Goal: Transaction & Acquisition: Purchase product/service

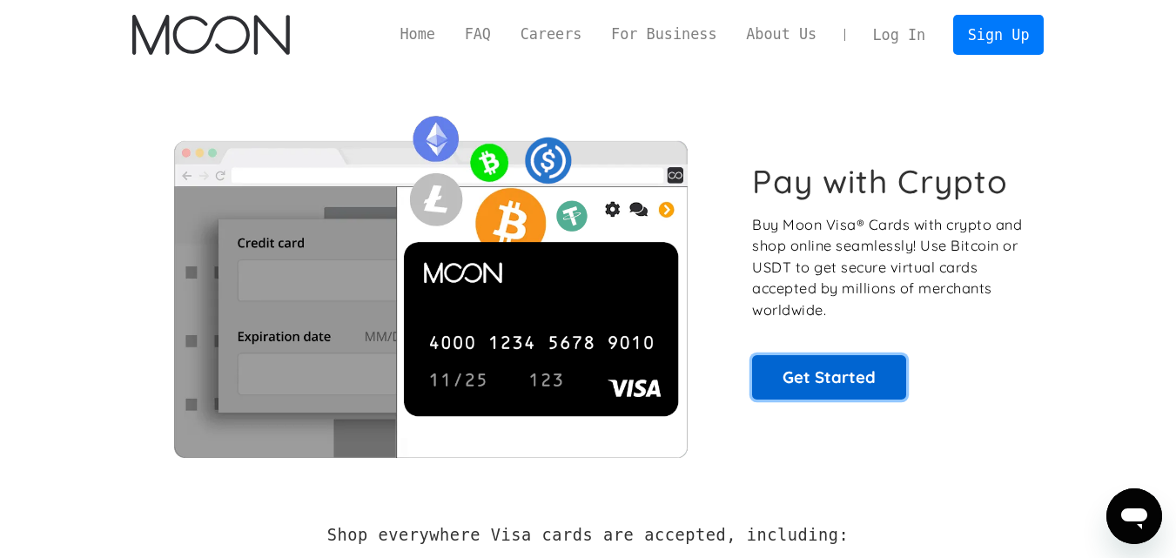
click at [854, 388] on link "Get Started" at bounding box center [829, 377] width 154 height 44
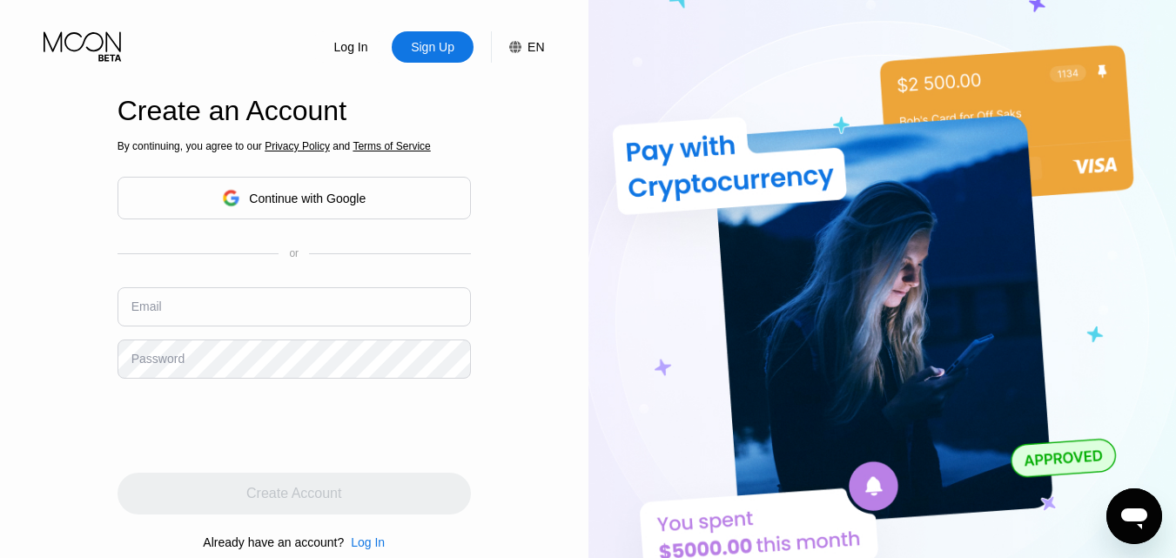
click at [224, 314] on input "text" at bounding box center [295, 306] width 354 height 39
click at [446, 56] on div "Sign Up" at bounding box center [432, 46] width 47 height 17
click at [195, 306] on input "text" at bounding box center [295, 306] width 354 height 39
type input "[EMAIL_ADDRESS][DOMAIN_NAME]"
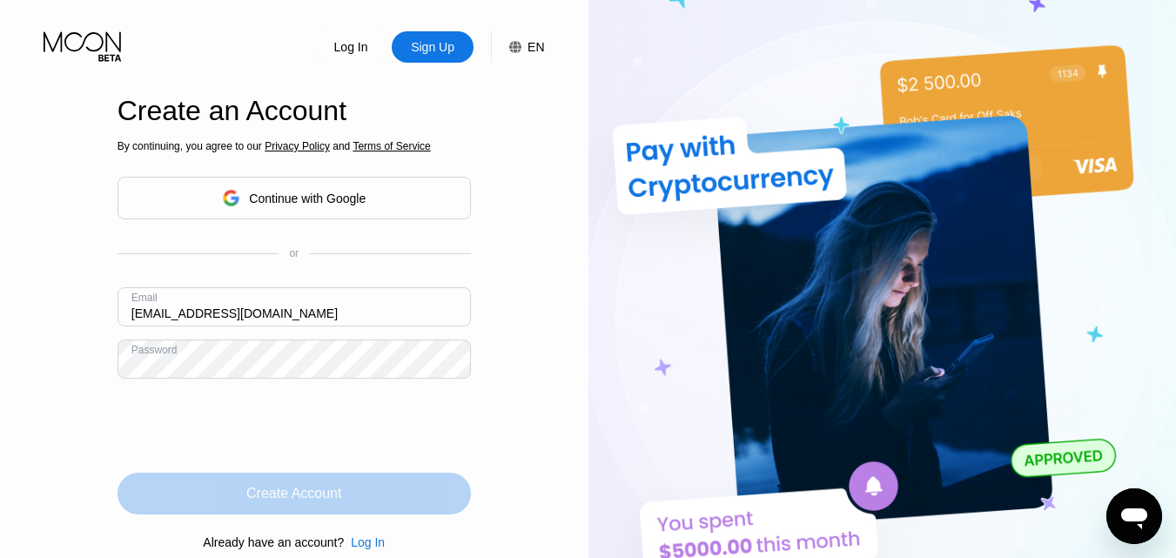
click at [306, 491] on div "Create Account" at bounding box center [293, 493] width 95 height 17
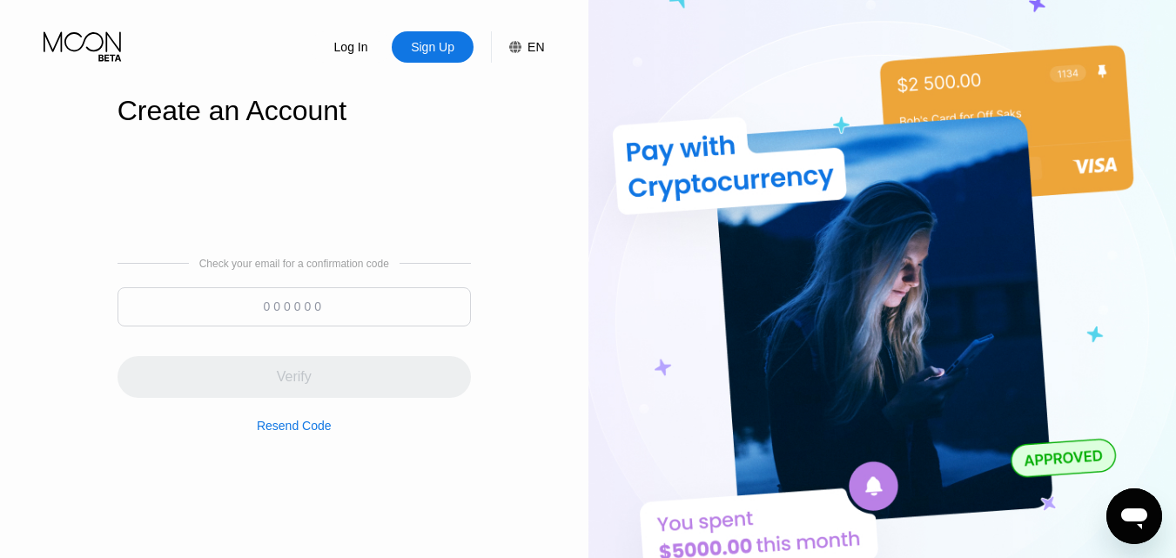
click at [286, 320] on input at bounding box center [295, 306] width 354 height 39
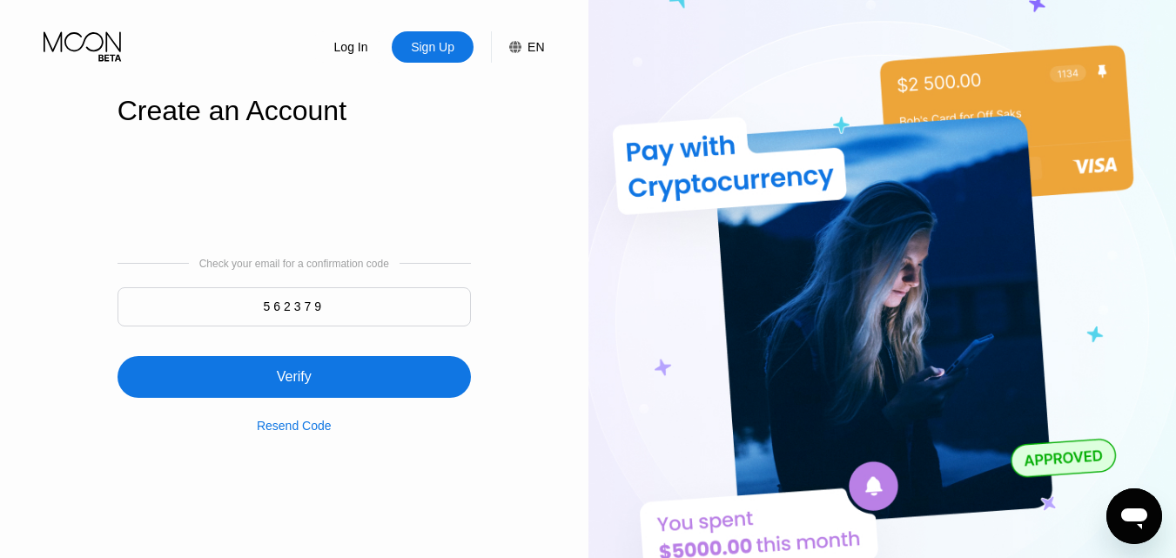
type input "562379"
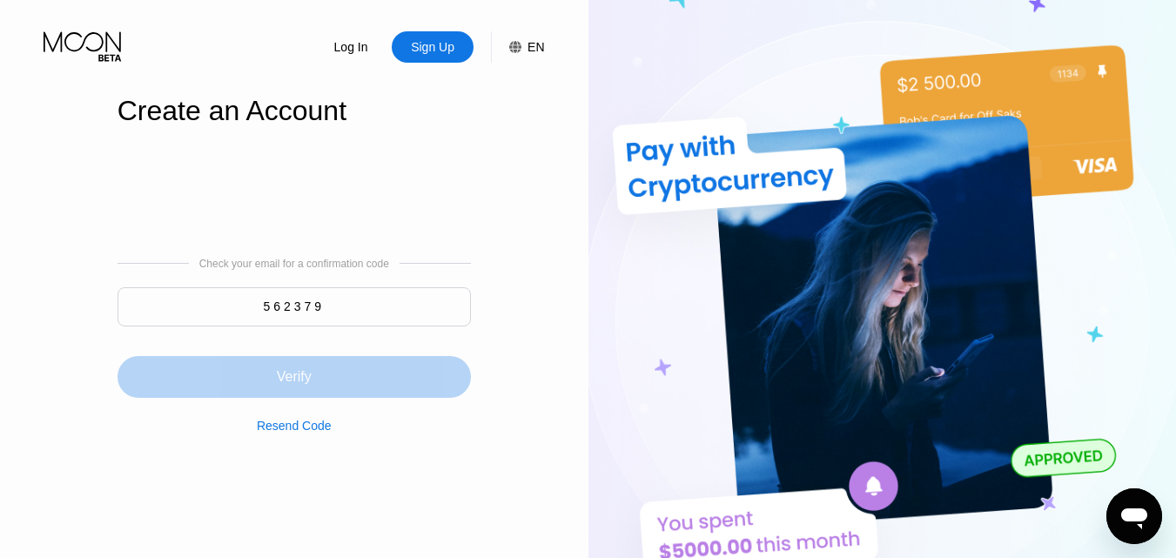
click at [303, 377] on div "Verify" at bounding box center [294, 376] width 35 height 17
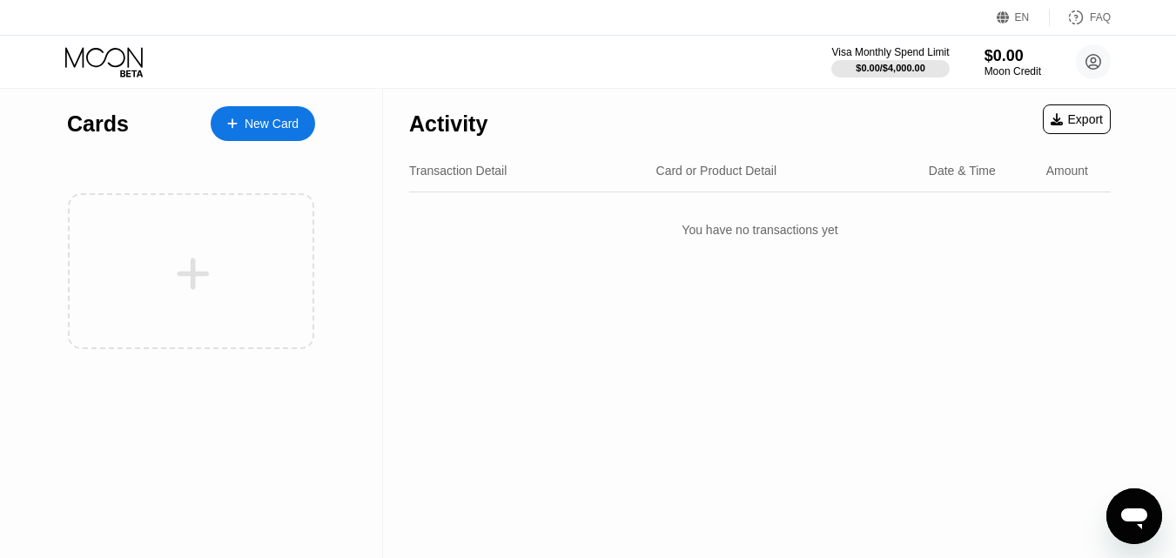
click at [236, 127] on icon at bounding box center [232, 124] width 10 height 12
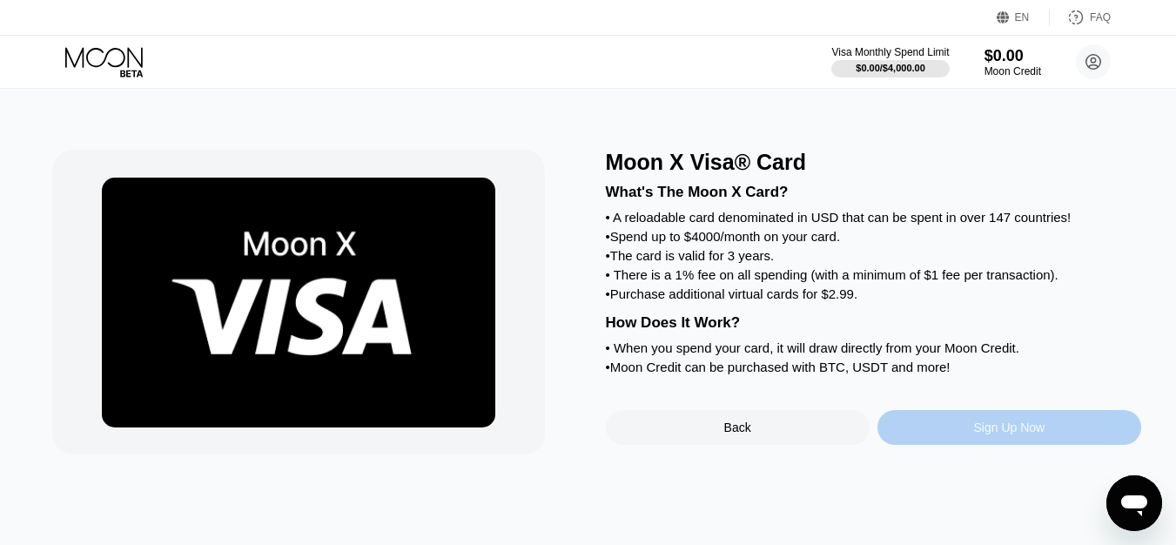
click at [977, 445] on div "Sign Up Now" at bounding box center [1010, 427] width 264 height 35
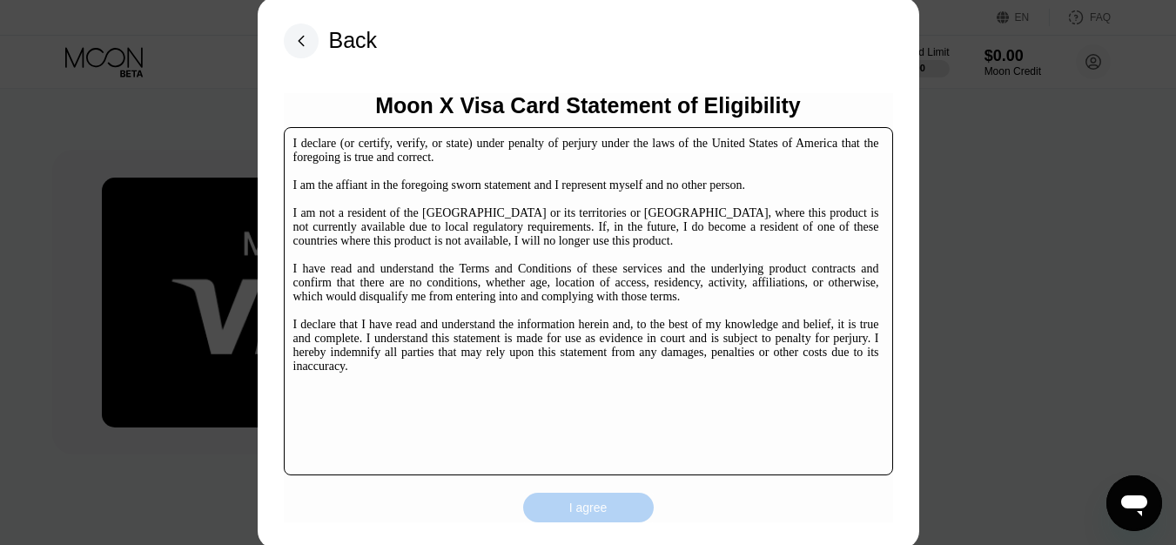
click at [577, 515] on div "I agree" at bounding box center [588, 508] width 38 height 16
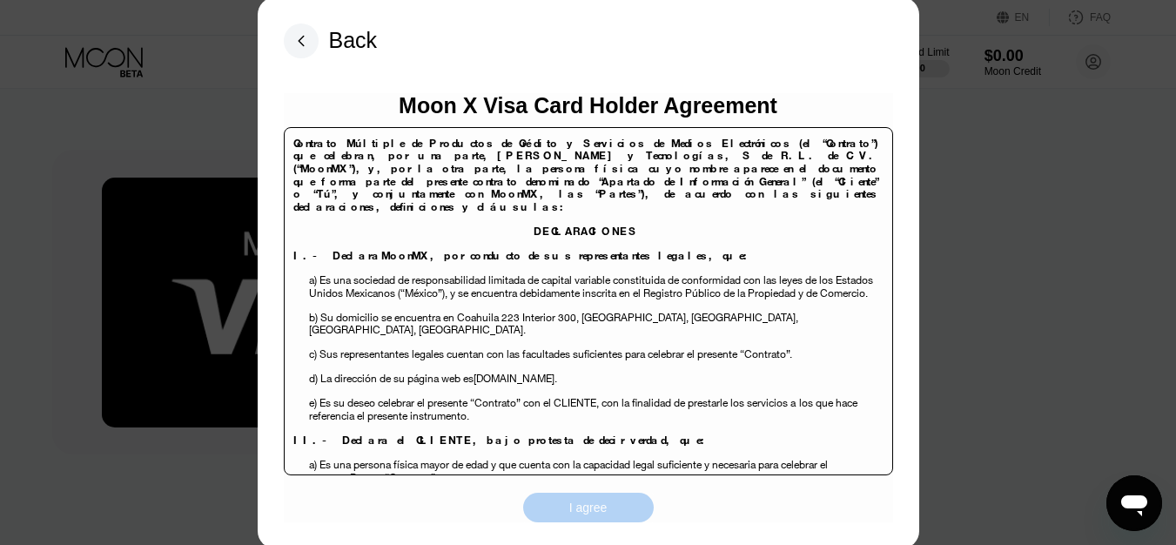
click at [577, 515] on div "I agree" at bounding box center [588, 508] width 38 height 16
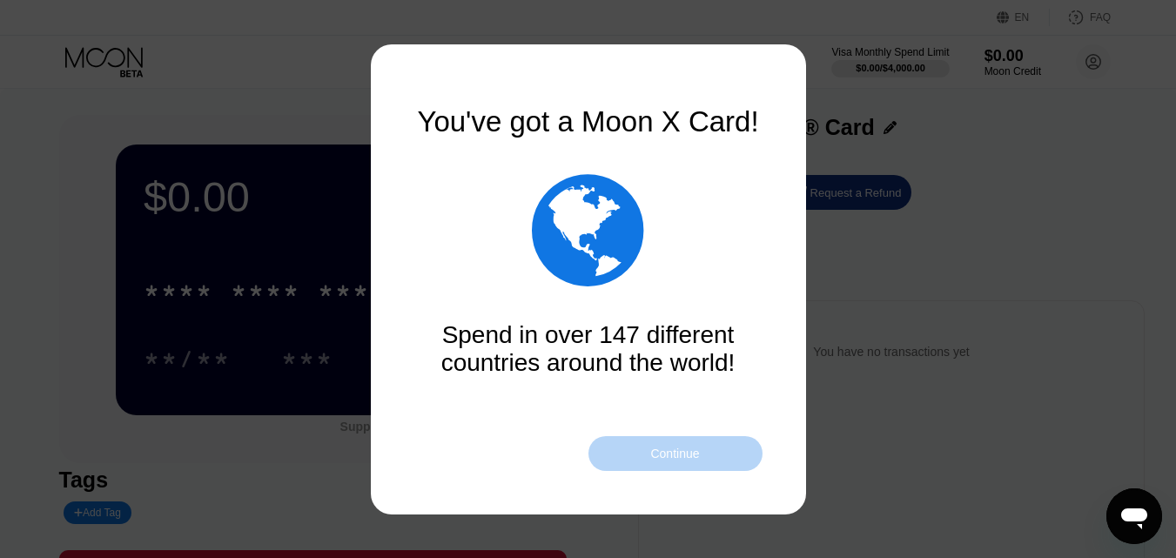
click at [695, 462] on div "Continue" at bounding box center [676, 453] width 174 height 35
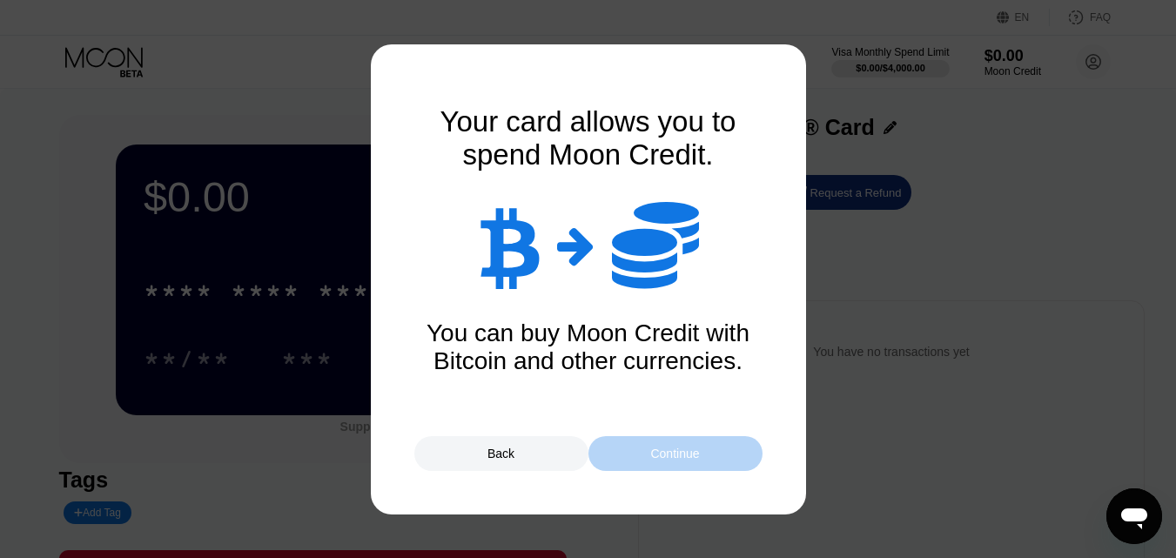
click at [670, 461] on div "Continue" at bounding box center [676, 453] width 174 height 35
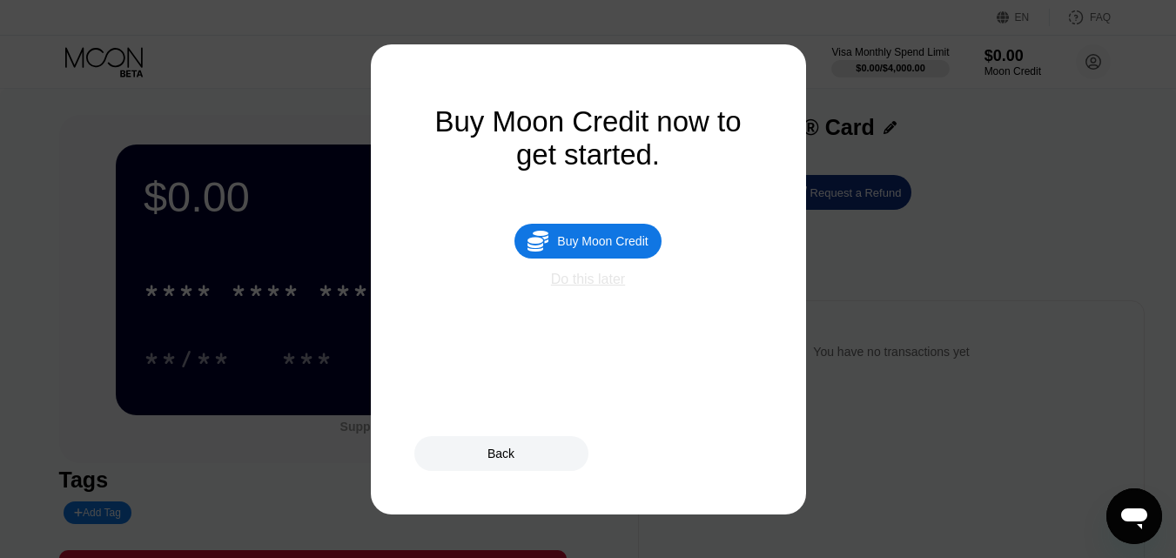
click at [602, 287] on div "Do this later" at bounding box center [588, 280] width 74 height 16
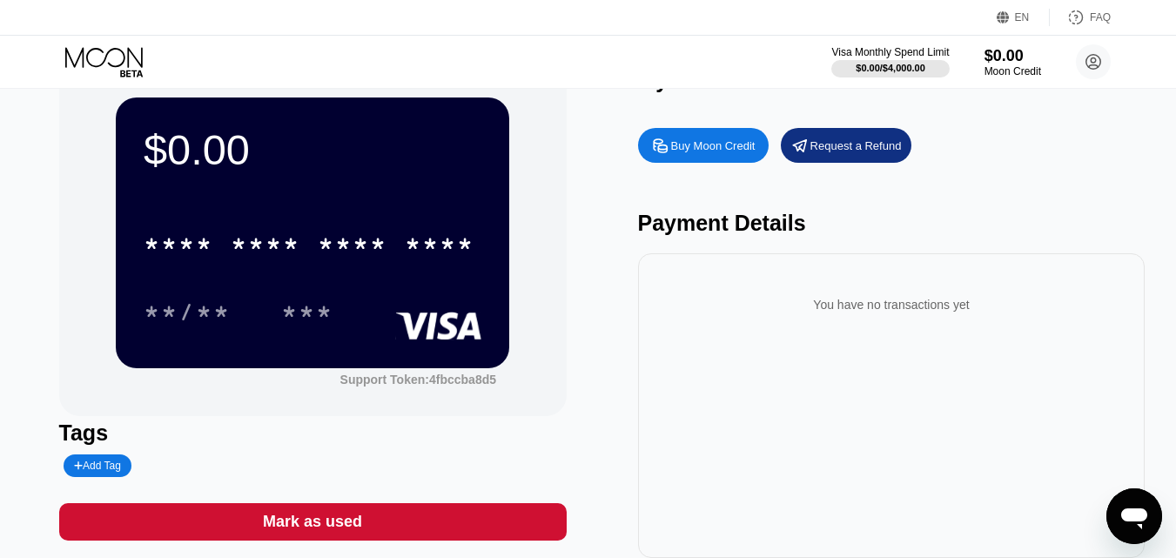
scroll to position [34, 0]
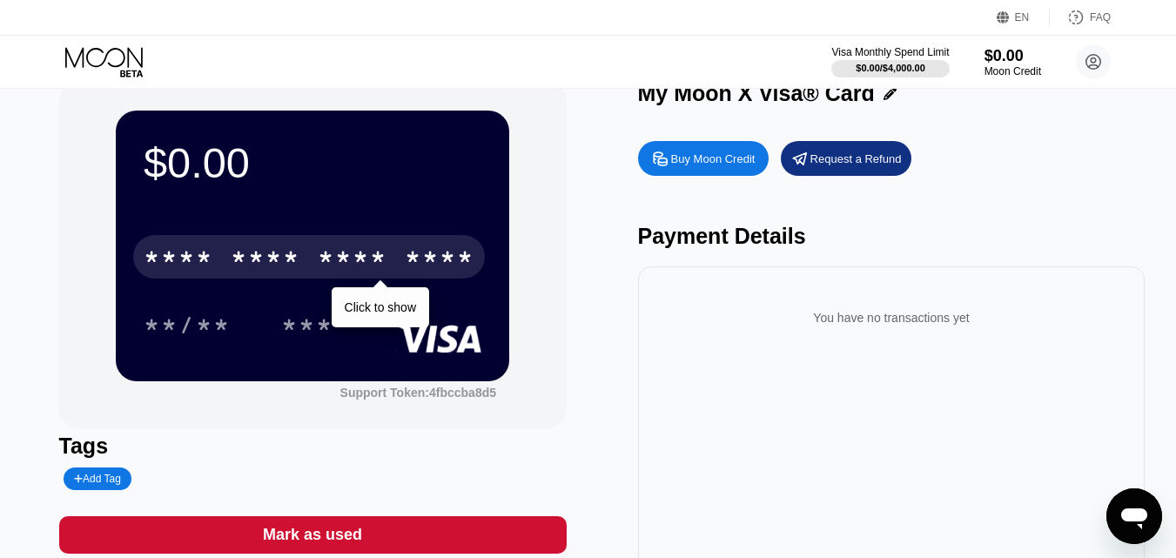
click at [172, 246] on div "* * * * * * * * * * * * ****" at bounding box center [309, 257] width 352 height 44
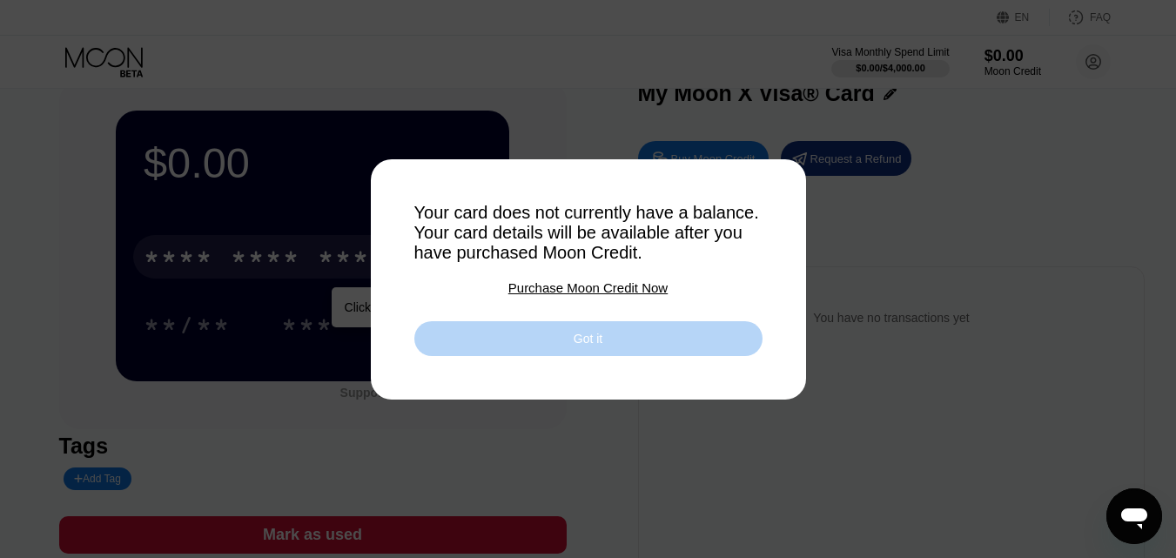
click at [527, 347] on div "Got it" at bounding box center [588, 338] width 348 height 35
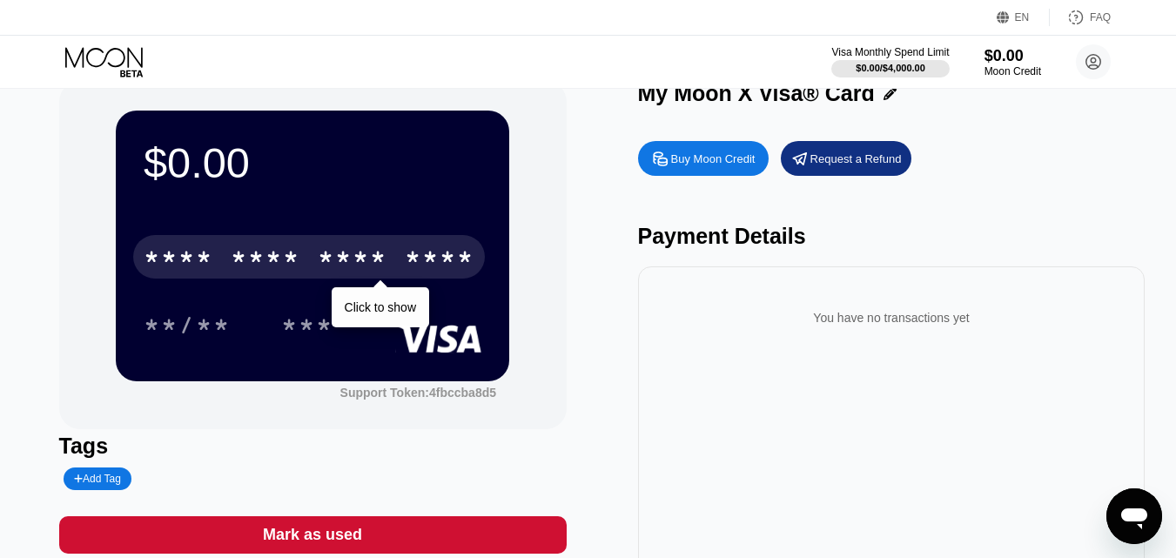
scroll to position [0, 0]
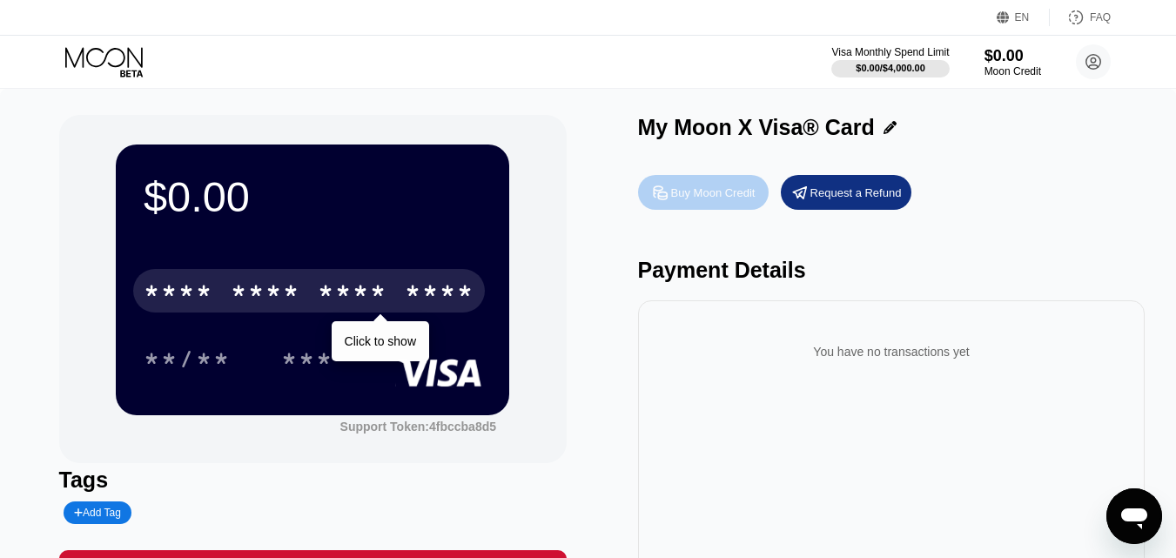
click at [725, 200] on div "Buy Moon Credit" at bounding box center [713, 192] width 84 height 15
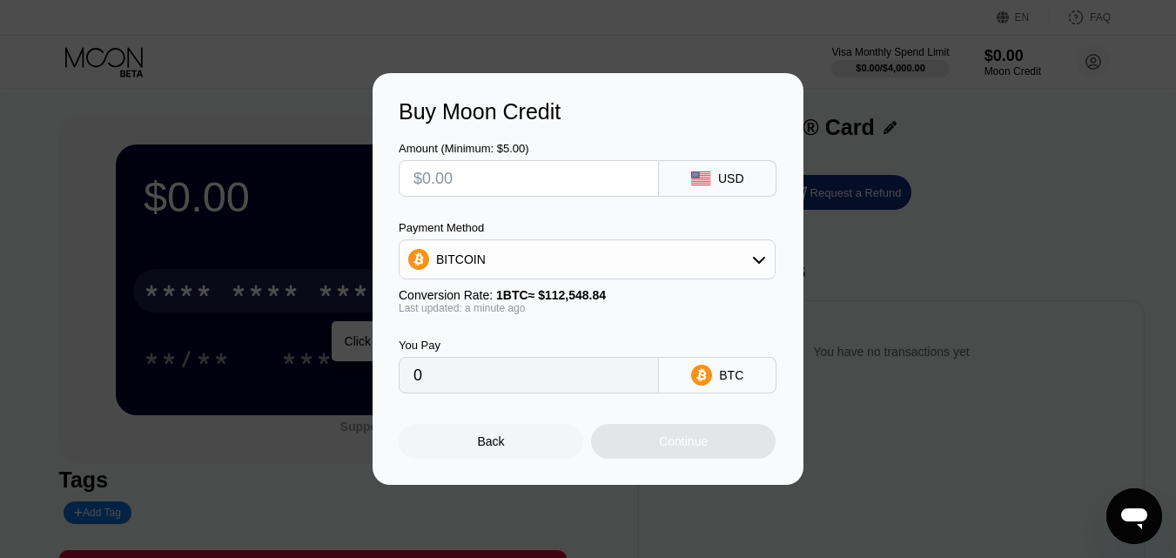
click at [488, 186] on input "text" at bounding box center [529, 178] width 231 height 35
type input "$1"
type input "0.00000889"
type input "$10"
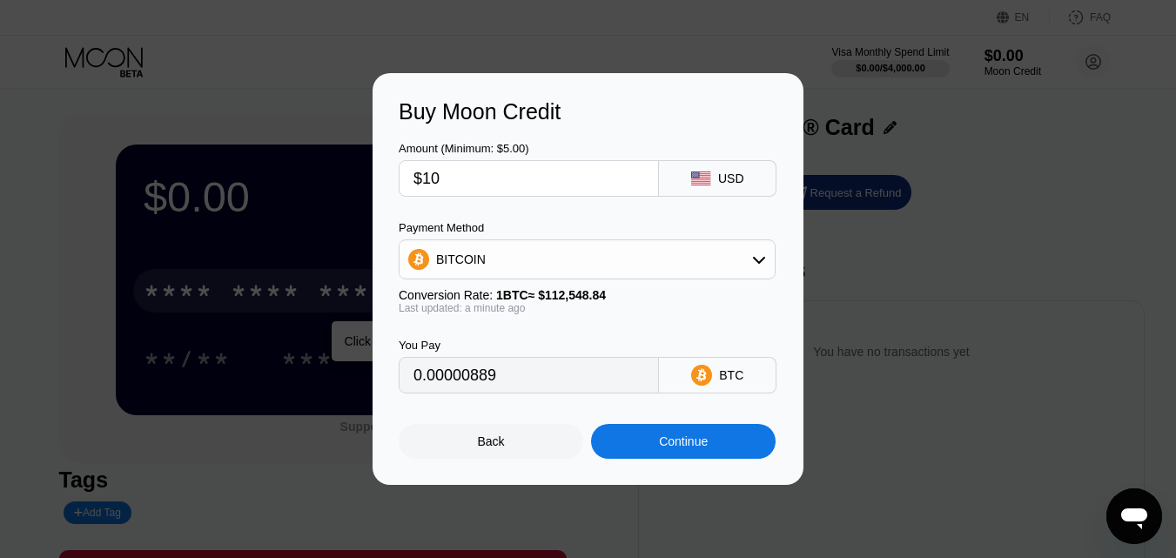
type input "0.00008886"
type input "$10"
click at [563, 274] on div "BITCOIN" at bounding box center [587, 259] width 375 height 35
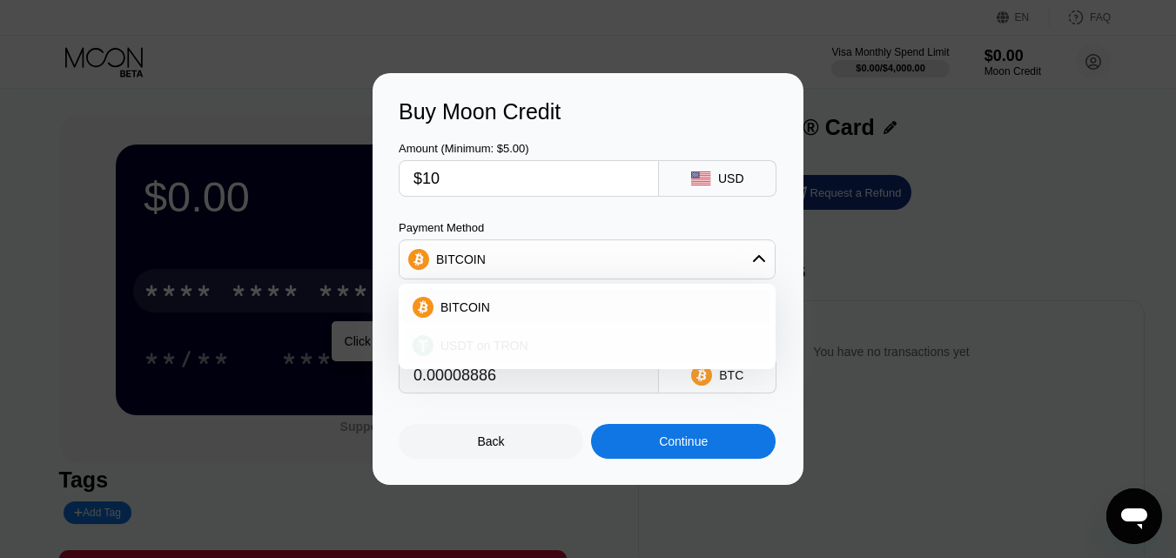
click at [498, 359] on div "USDT on TRON" at bounding box center [587, 345] width 367 height 35
type input "10.10"
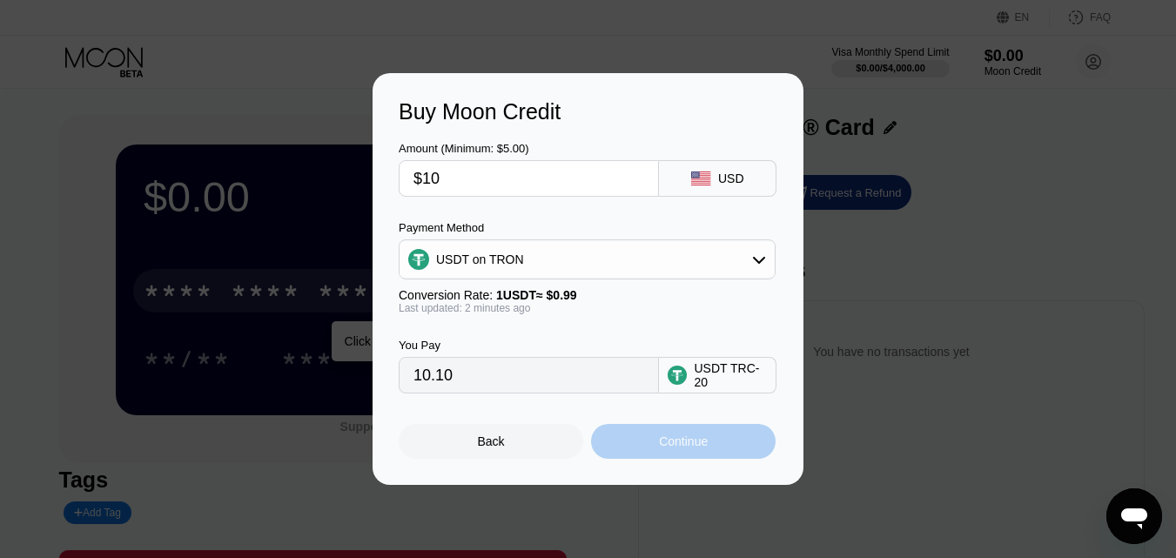
click at [693, 444] on div "Continue" at bounding box center [683, 441] width 49 height 14
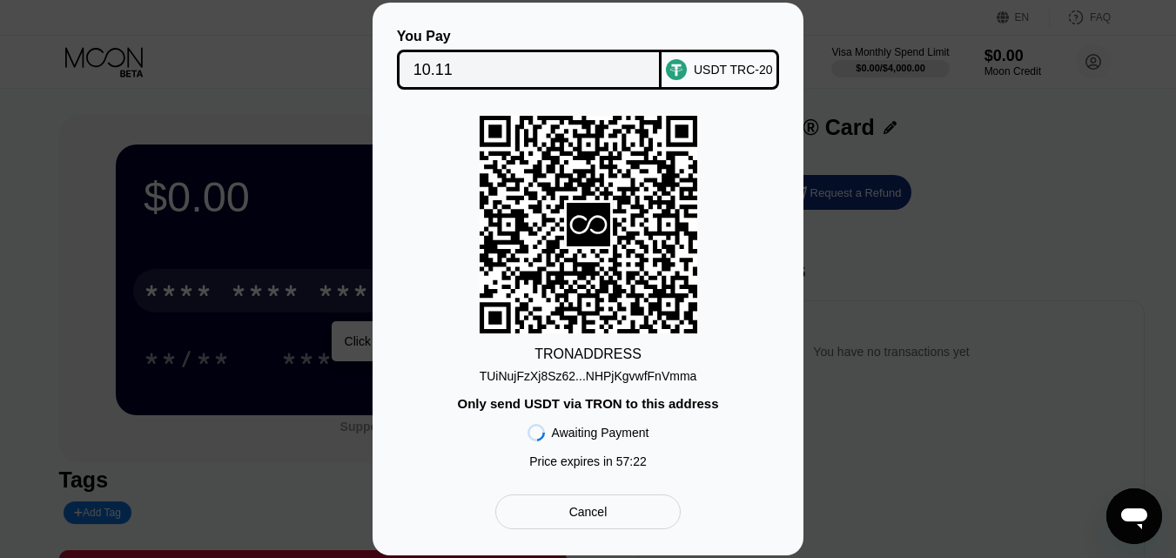
click at [583, 376] on div "TUiNujFzXj8Sz62...NHPjKgvwfFnVmma" at bounding box center [589, 376] width 218 height 14
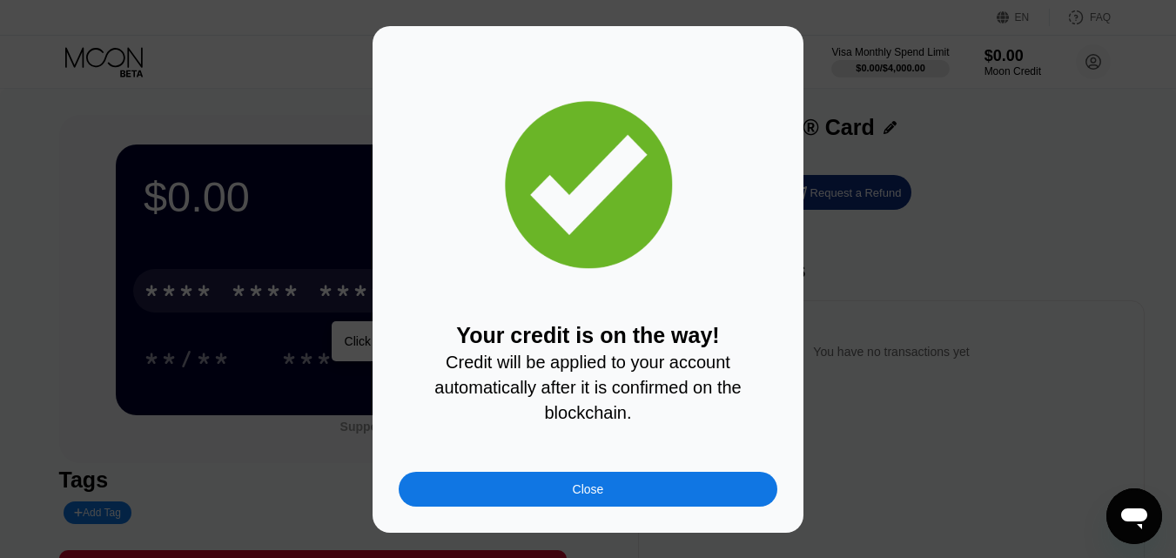
click at [519, 491] on div "Close" at bounding box center [588, 489] width 379 height 35
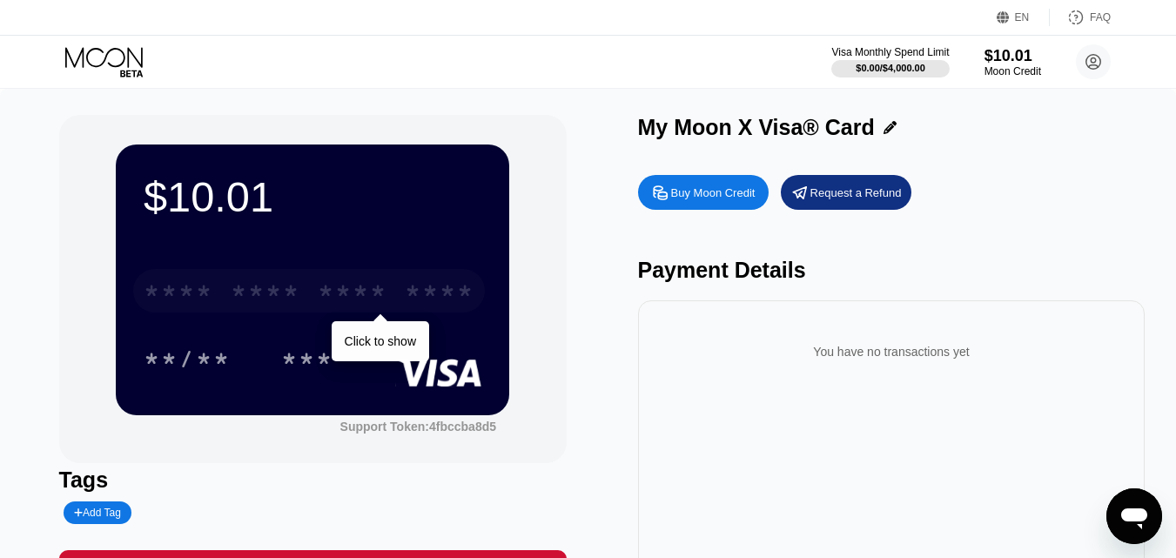
click at [175, 286] on div "* * * *" at bounding box center [179, 293] width 70 height 28
click at [343, 297] on div "* * * *" at bounding box center [353, 293] width 70 height 28
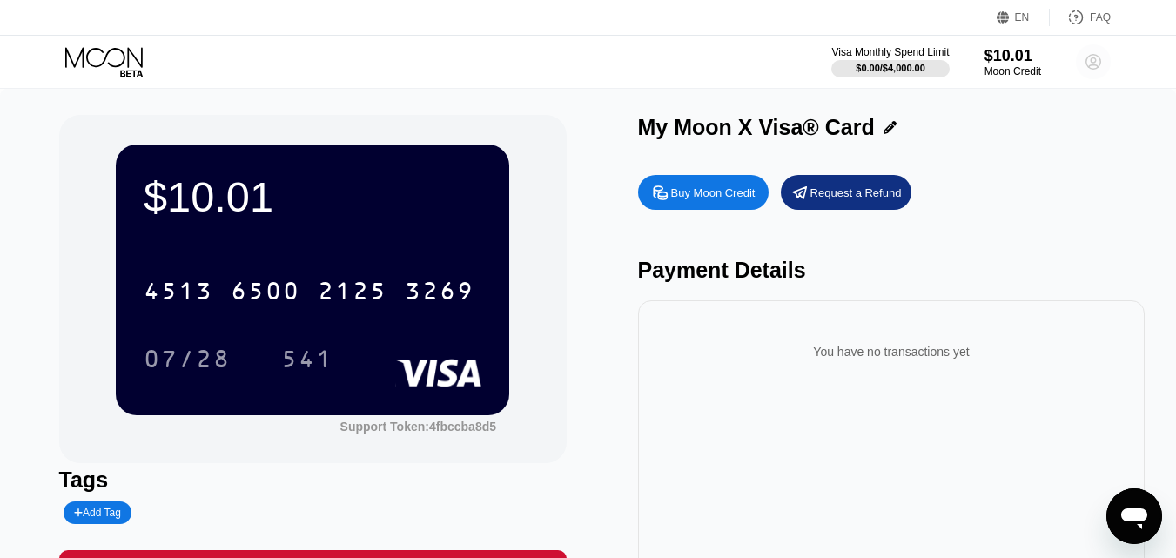
click at [1100, 67] on circle at bounding box center [1093, 61] width 35 height 35
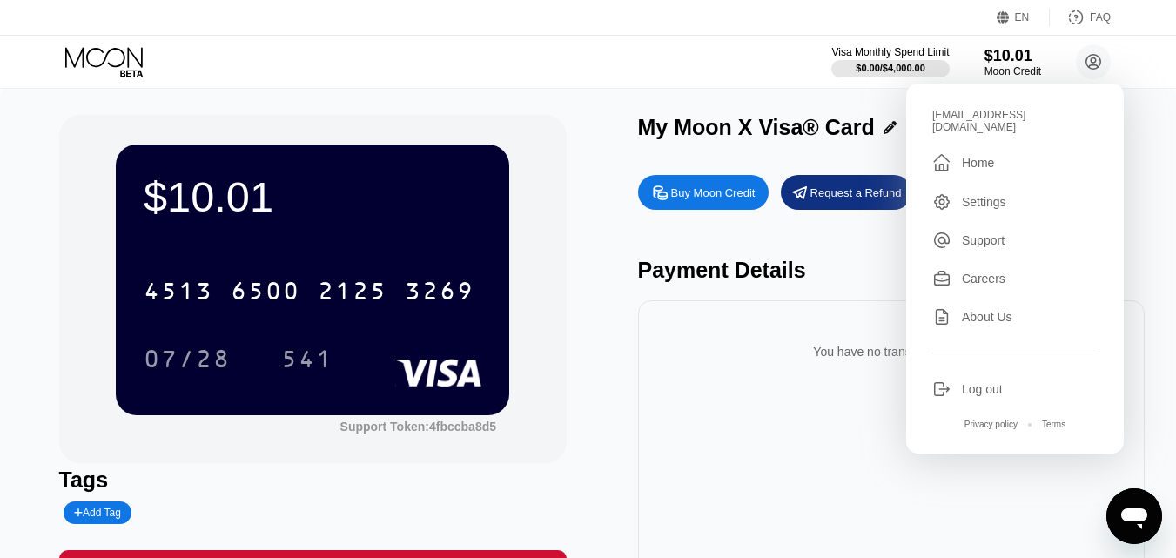
click at [689, 433] on div "You have no transactions yet" at bounding box center [892, 452] width 508 height 305
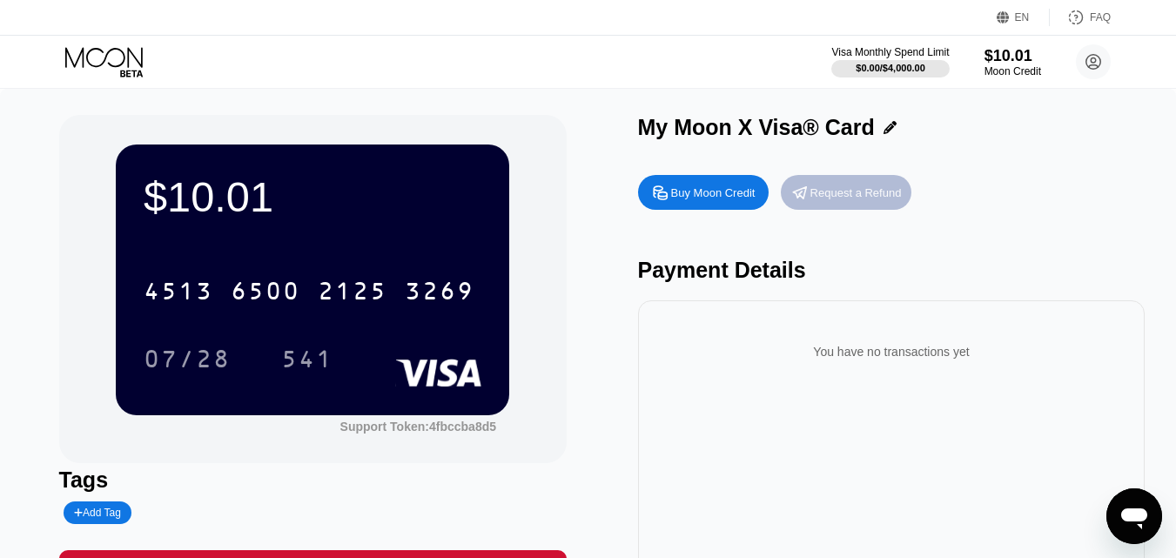
click at [827, 195] on div "Request a Refund" at bounding box center [856, 192] width 91 height 15
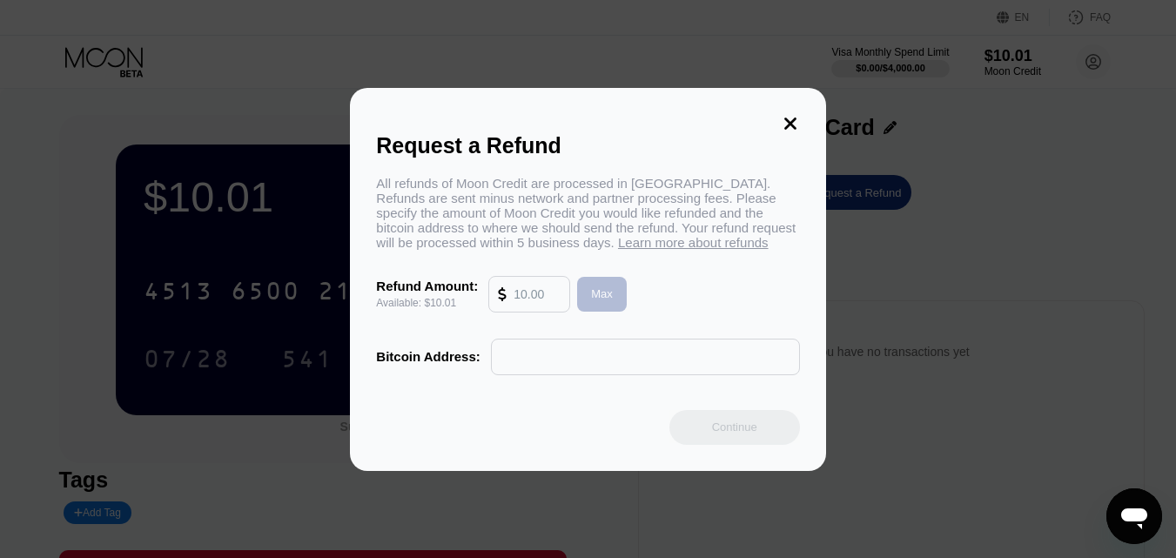
click at [612, 307] on div "Max" at bounding box center [602, 294] width 50 height 35
type input "10.01"
click at [618, 250] on span "Learn more about refunds" at bounding box center [693, 242] width 151 height 15
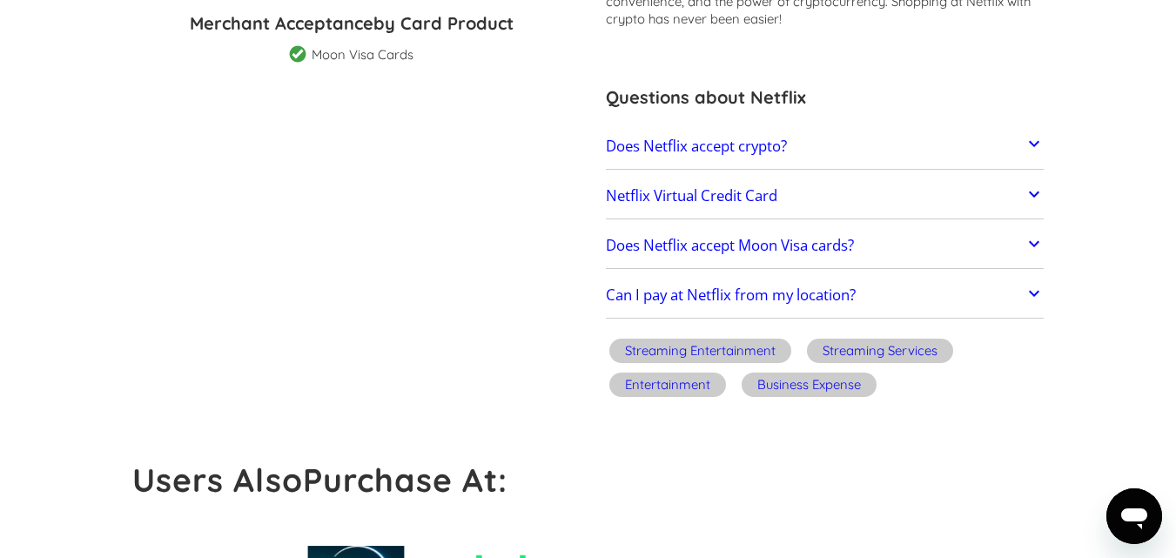
scroll to position [435, 0]
click at [1035, 246] on icon at bounding box center [1034, 244] width 10 height 6
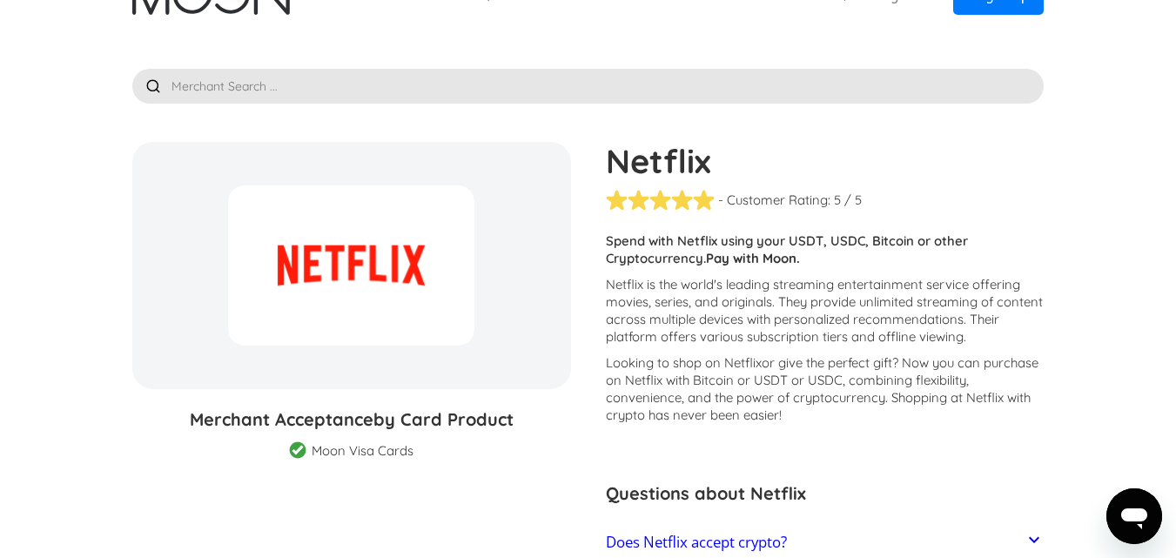
scroll to position [0, 0]
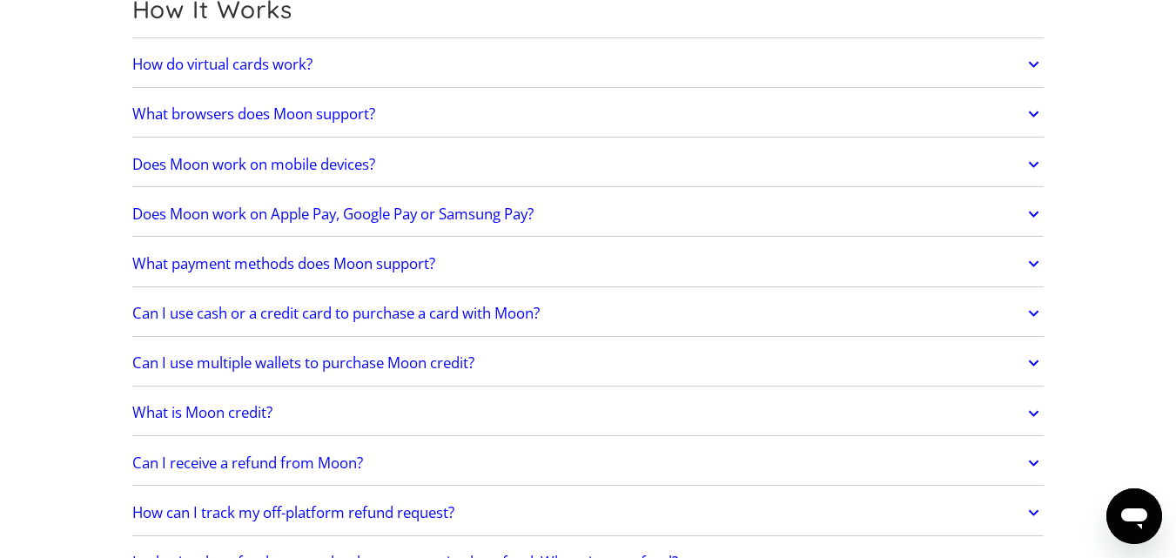
scroll to position [535, 0]
click at [1030, 160] on icon at bounding box center [1034, 163] width 20 height 31
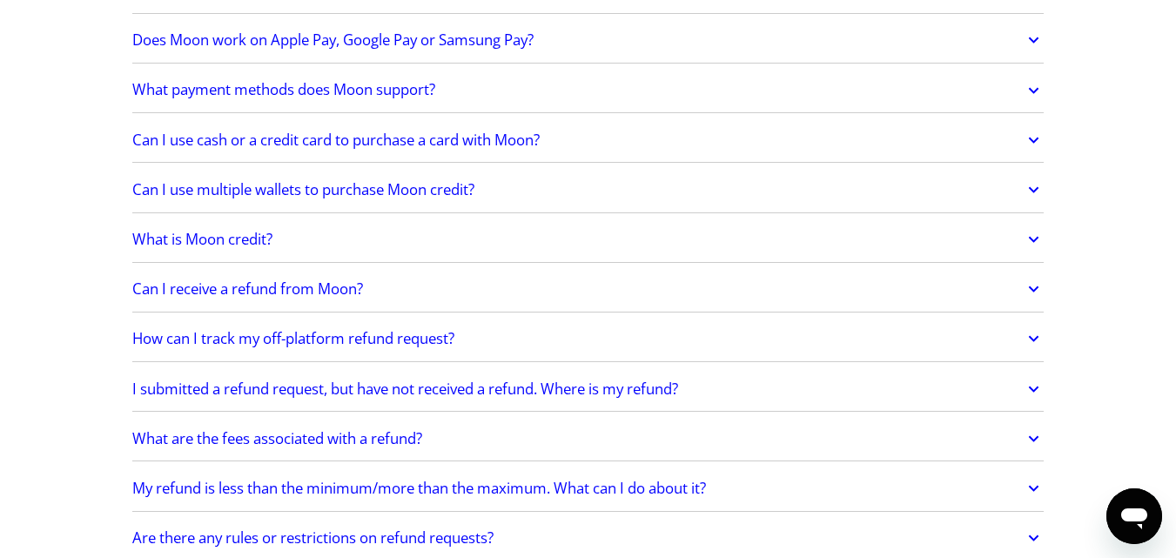
scroll to position [755, 0]
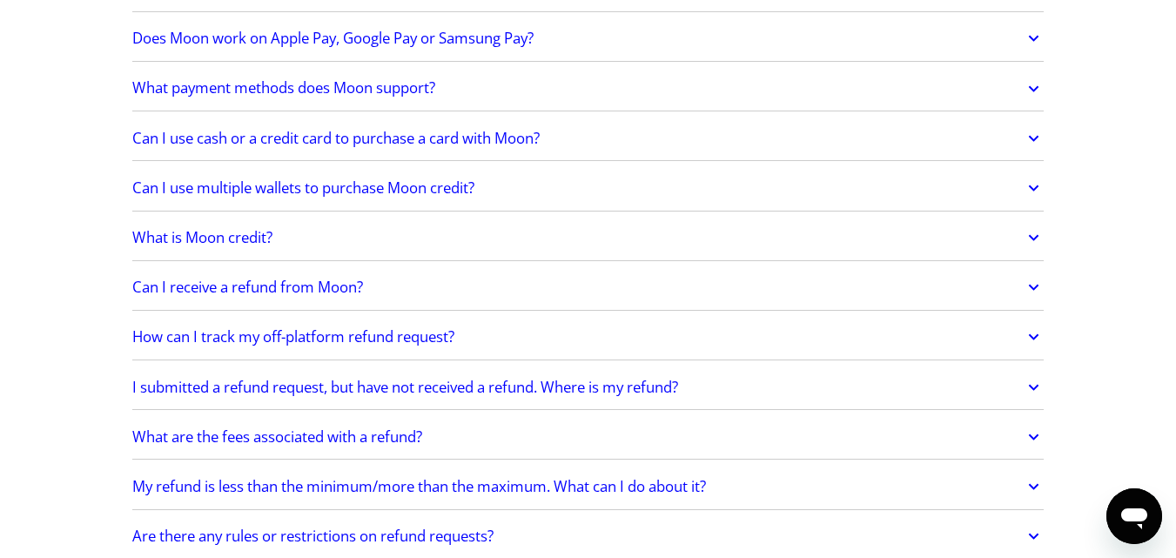
click at [623, 273] on link "Can I receive a refund from Moon?" at bounding box center [588, 287] width 912 height 37
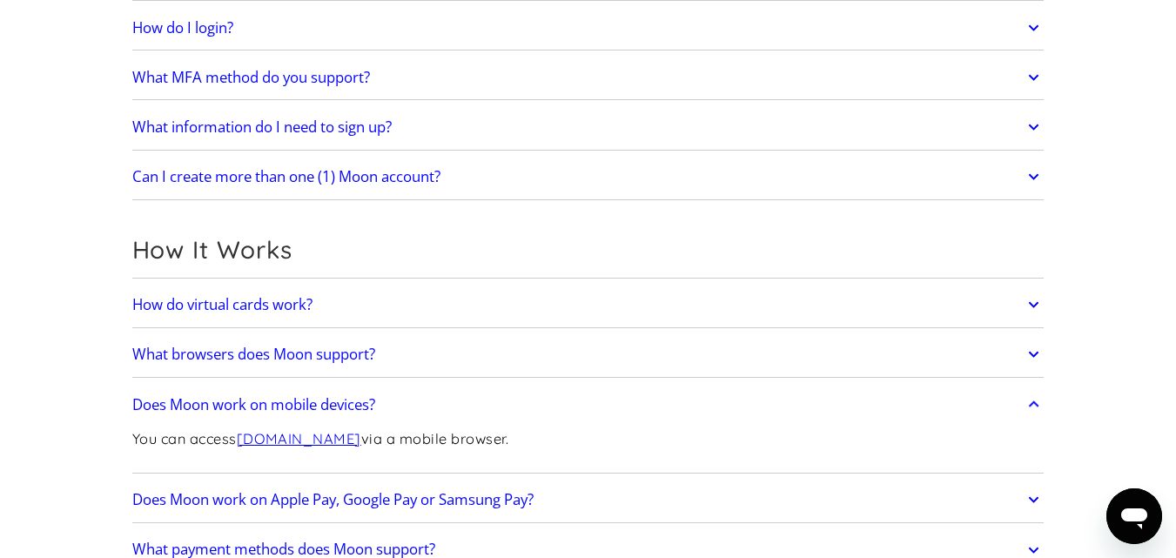
scroll to position [0, 0]
